Goal: Find specific page/section: Find specific page/section

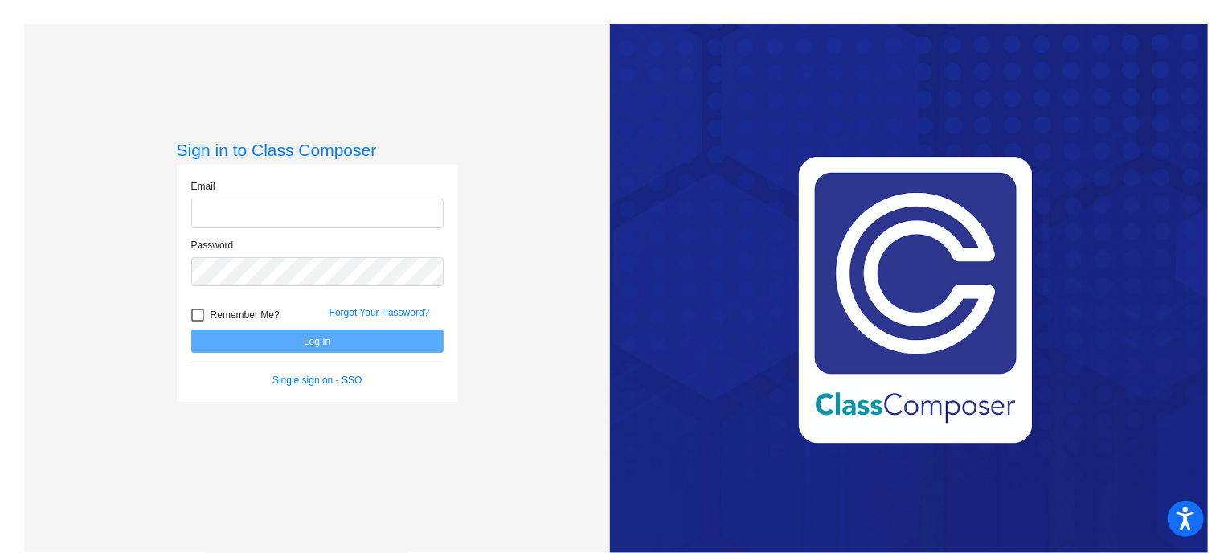
type input "[EMAIL_ADDRESS][DOMAIN_NAME]"
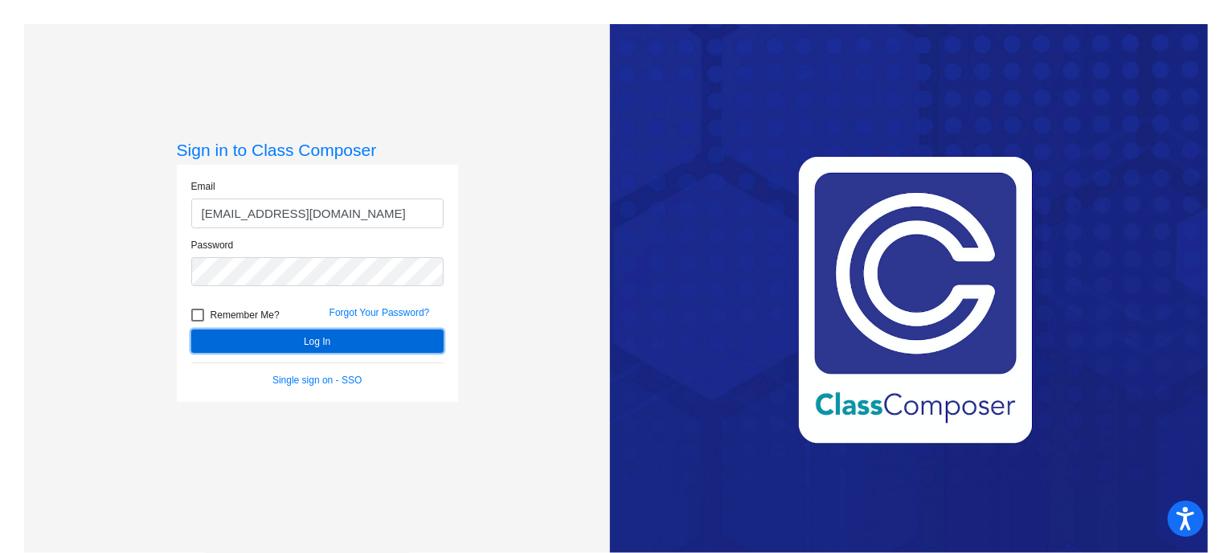
click at [328, 340] on button "Log In" at bounding box center [317, 340] width 252 height 23
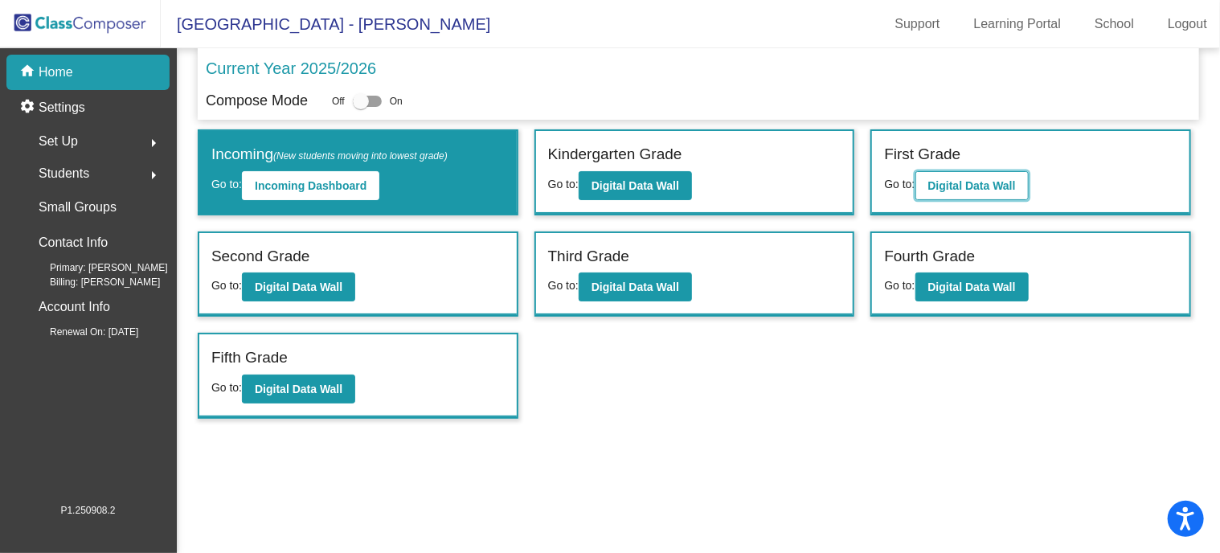
click at [955, 182] on b "Digital Data Wall" at bounding box center [972, 185] width 88 height 13
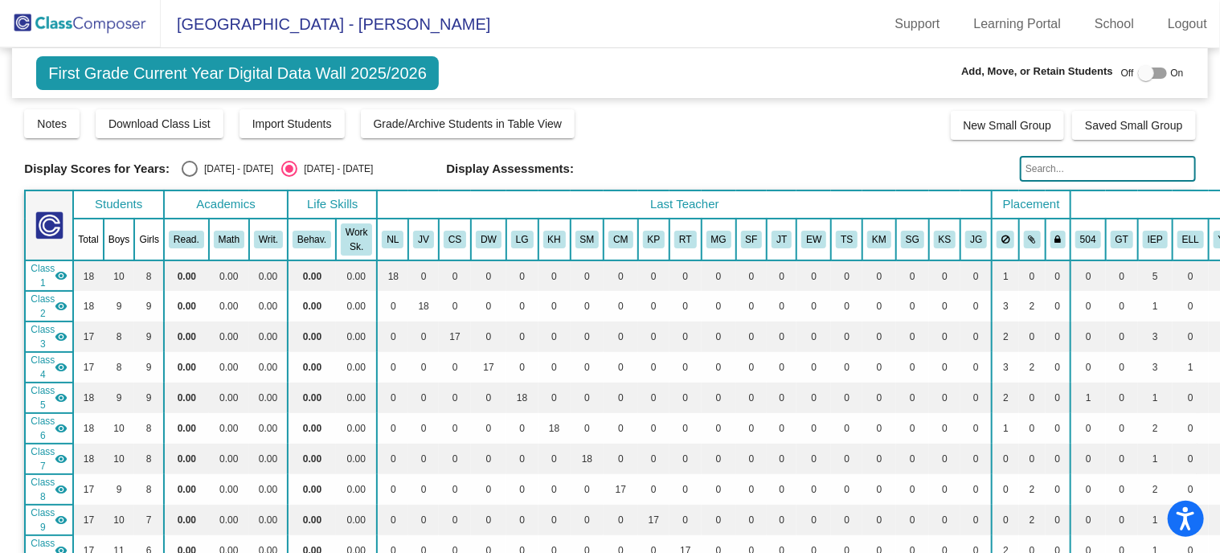
click at [1060, 162] on input "text" at bounding box center [1108, 169] width 176 height 26
paste input "Minhaj"
type input "Minhaj"
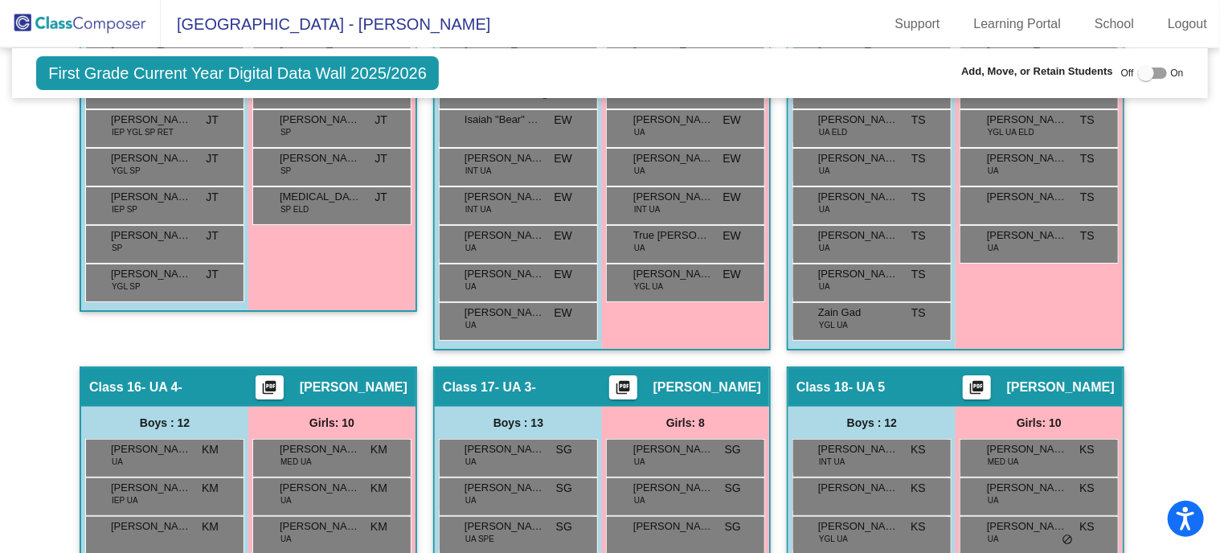
scroll to position [3038, 0]
